Goal: Transaction & Acquisition: Purchase product/service

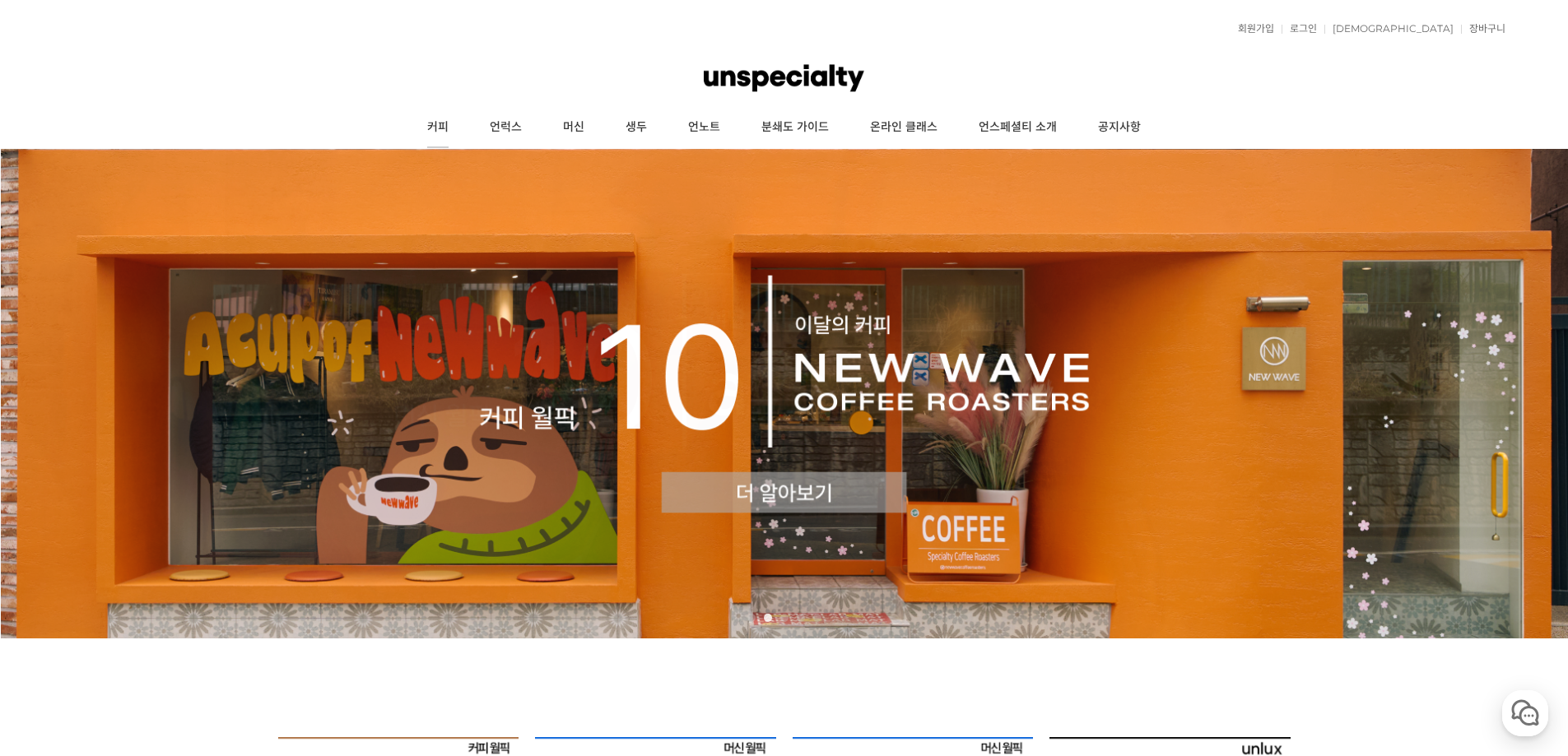
click at [441, 121] on link "커피" at bounding box center [438, 128] width 62 height 42
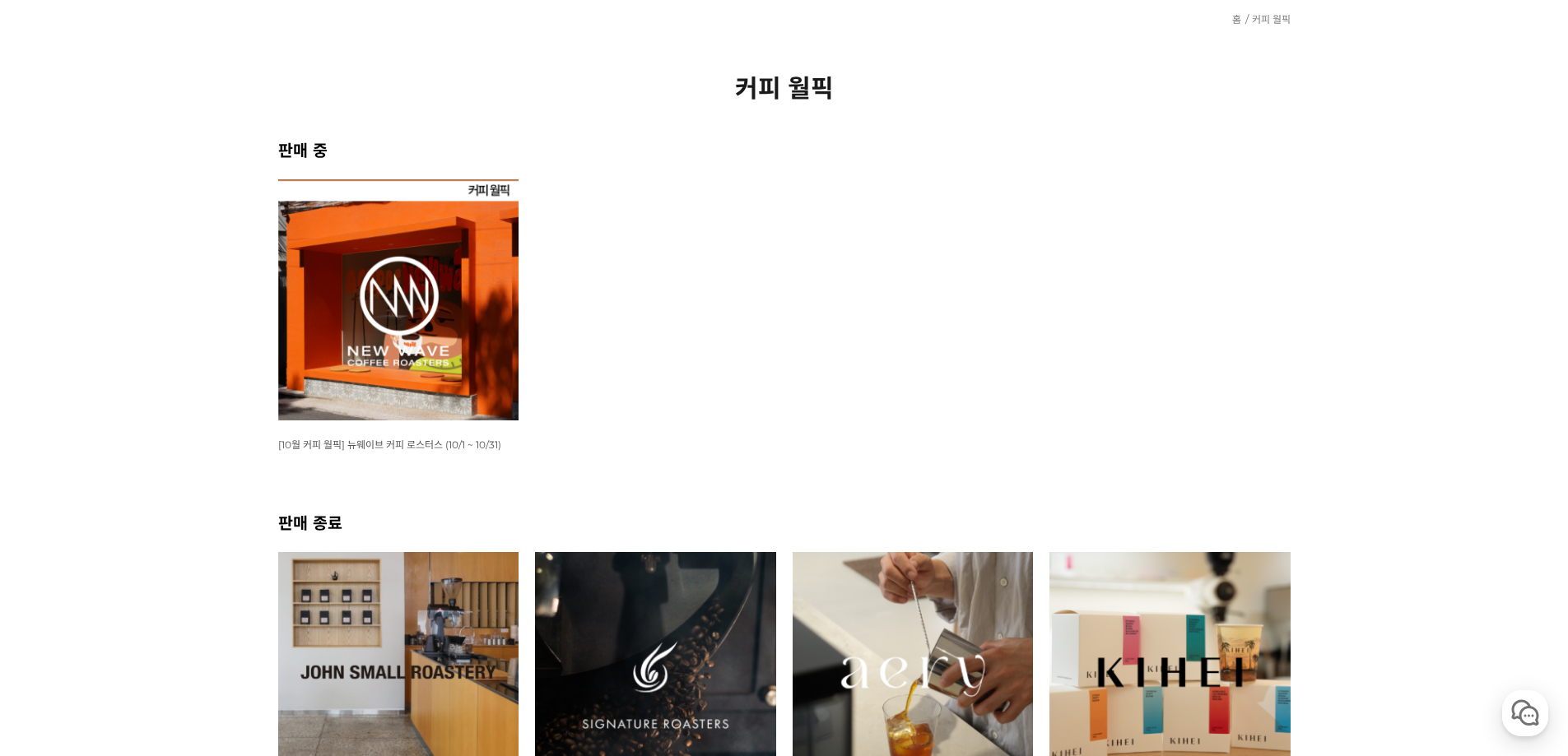
scroll to position [330, 0]
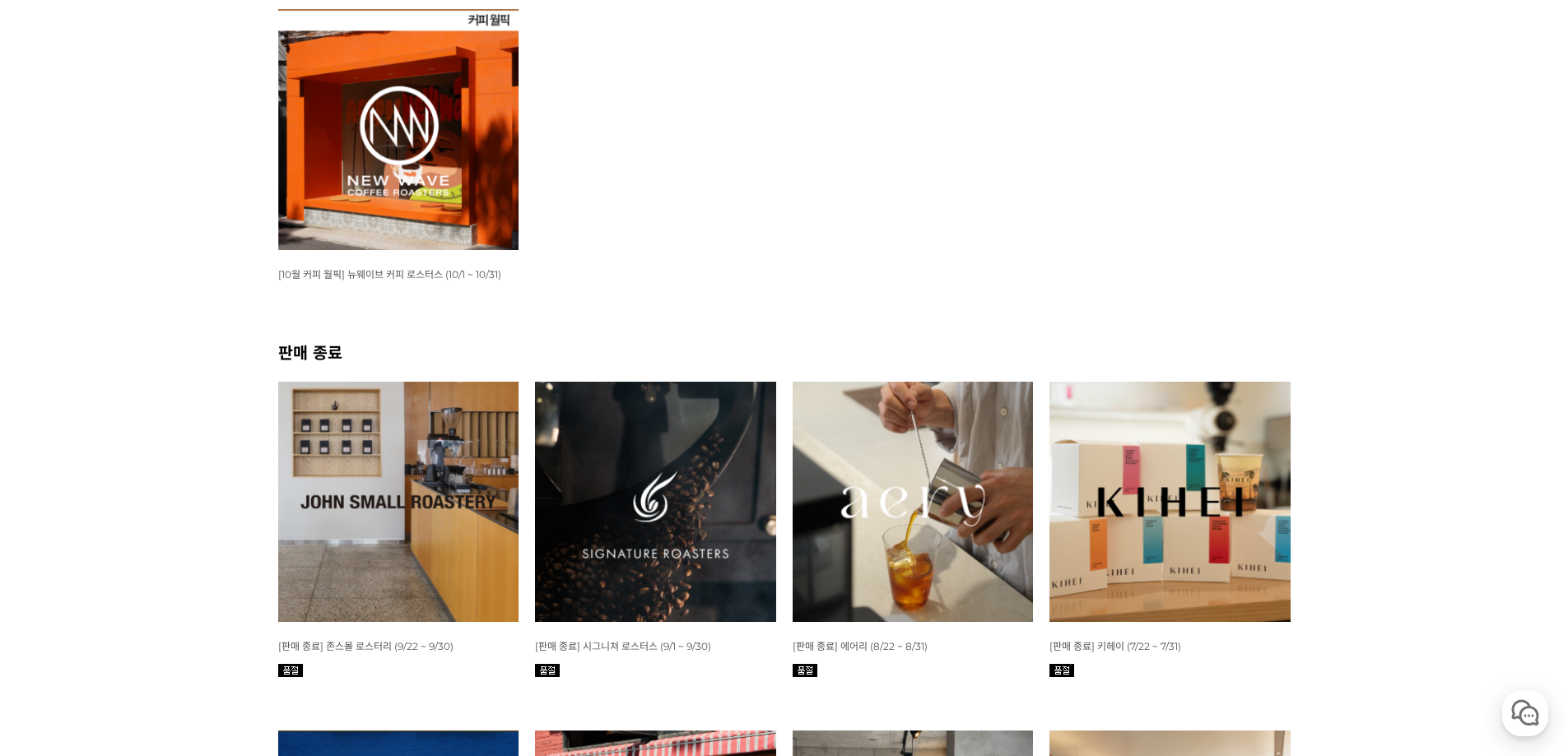
click at [392, 185] on img at bounding box center [399, 130] width 242 height 241
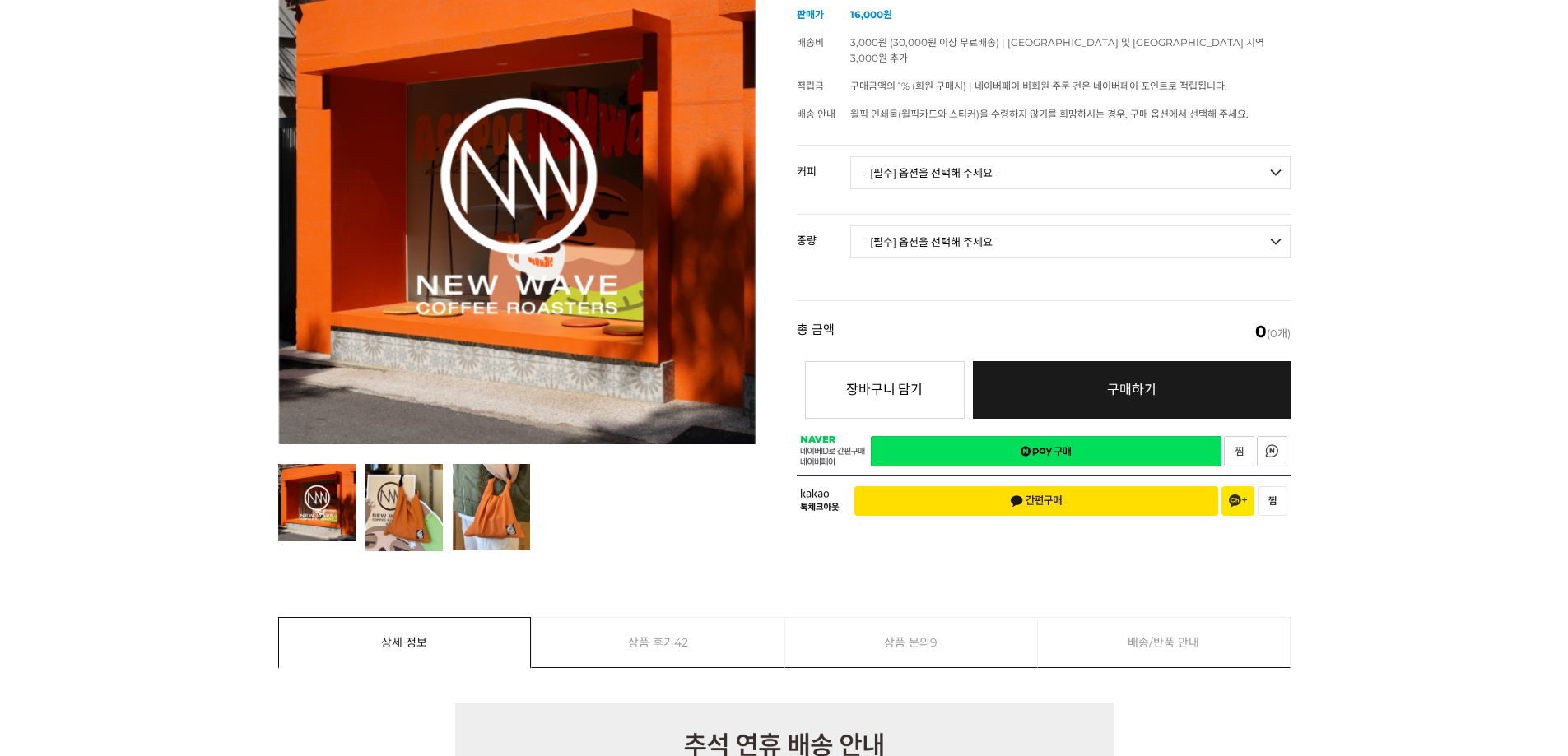
click at [924, 158] on select "- [필수] 옵션을 선택해 주세요 - ------------------- 언스페셜티 분쇄도 가이드 종이 받기 (주문 1건당 최대 1개 제공) …" at bounding box center [1070, 172] width 441 height 33
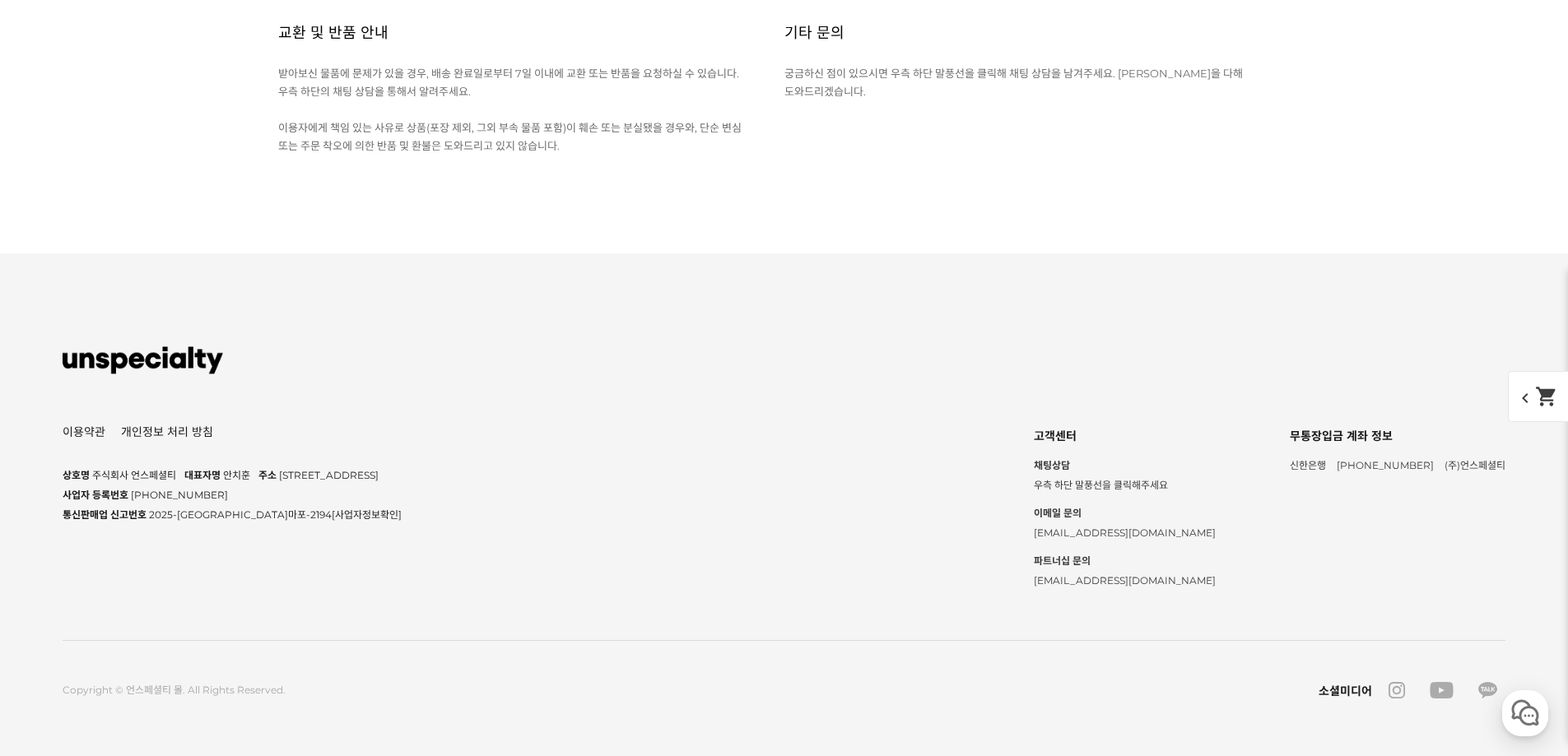
scroll to position [22875, 0]
drag, startPoint x: 731, startPoint y: 584, endPoint x: 695, endPoint y: 563, distance: 41.7
